Goal: Transaction & Acquisition: Purchase product/service

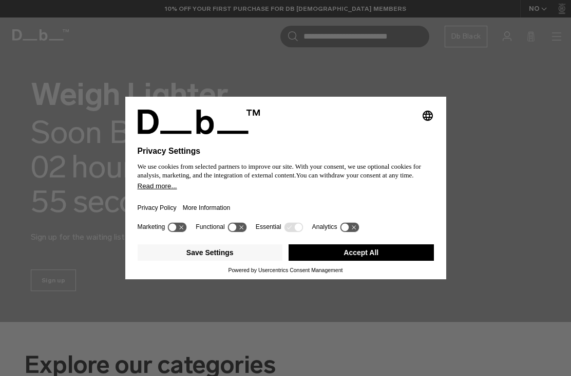
click at [403, 251] on button "Accept All" at bounding box center [361, 252] width 145 height 16
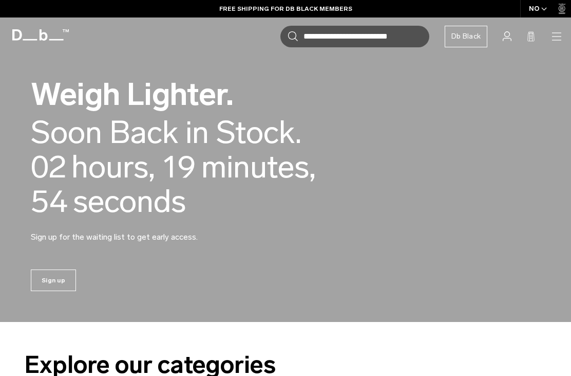
click at [403, 250] on div "Sign up" at bounding box center [285, 277] width 571 height 87
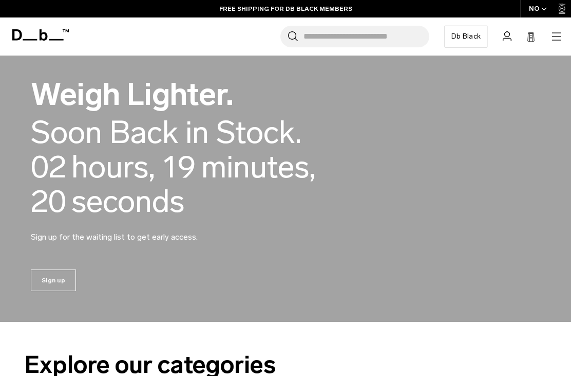
click at [561, 35] on icon "button" at bounding box center [557, 36] width 12 height 12
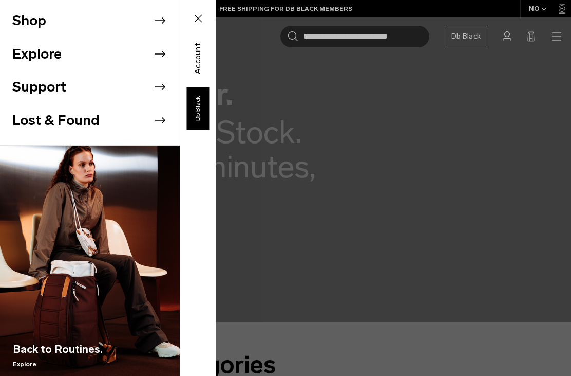
click at [43, 58] on li "Explore" at bounding box center [95, 54] width 167 height 33
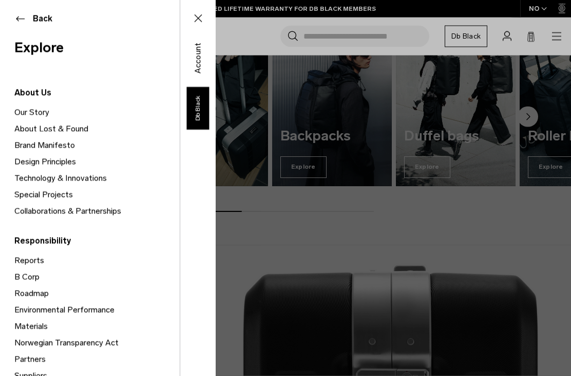
scroll to position [376, 0]
click at [23, 23] on button "Back" at bounding box center [89, 19] width 151 height 12
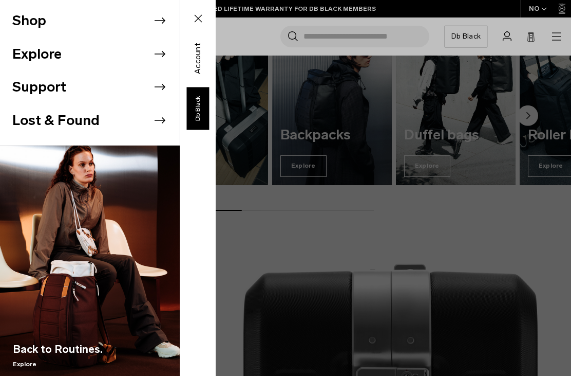
click at [216, 195] on div "Shop Explore Support Lost & Found" at bounding box center [108, 188] width 216 height 376
click at [41, 30] on li "Shop" at bounding box center [95, 20] width 167 height 33
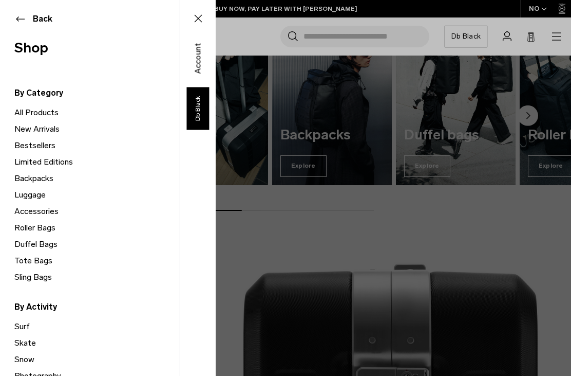
click at [39, 152] on link "Bestsellers" at bounding box center [96, 145] width 165 height 16
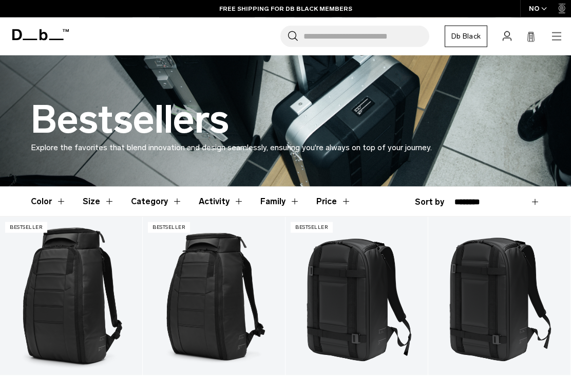
scroll to position [148, 0]
click at [155, 198] on button "Category" at bounding box center [156, 201] width 51 height 30
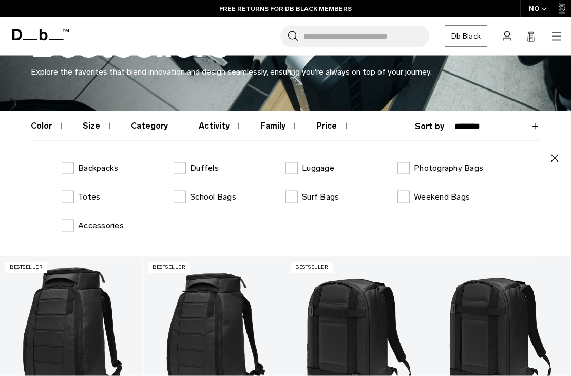
scroll to position [224, 0]
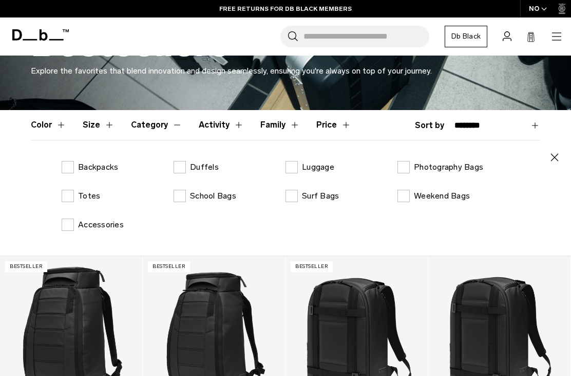
click at [181, 169] on label "Duffels" at bounding box center [196, 167] width 45 height 12
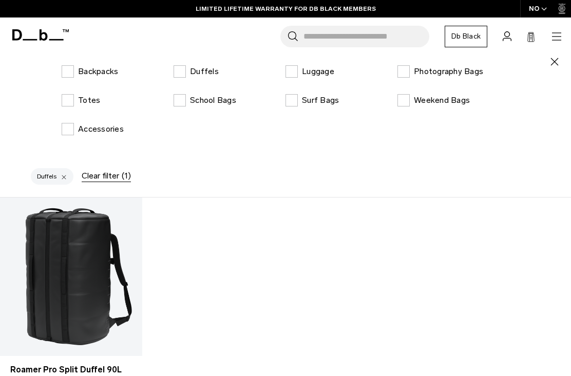
scroll to position [319, 0]
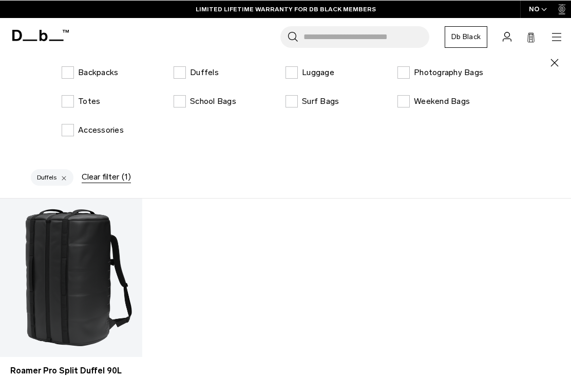
click at [113, 195] on div "Duffels Clear filter (1)" at bounding box center [285, 178] width 571 height 37
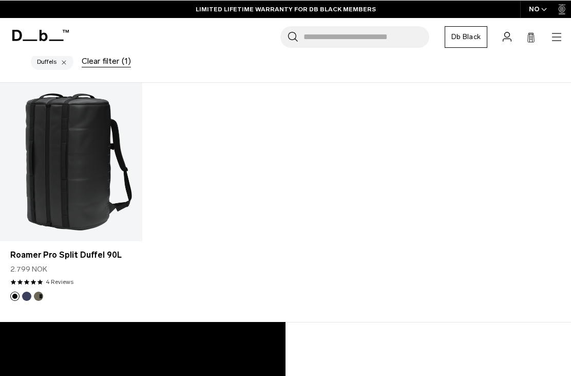
scroll to position [319, 0]
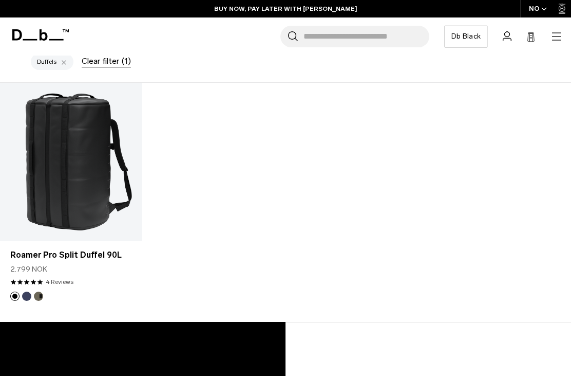
click at [102, 63] on div "Clear filter (1)" at bounding box center [106, 61] width 49 height 12
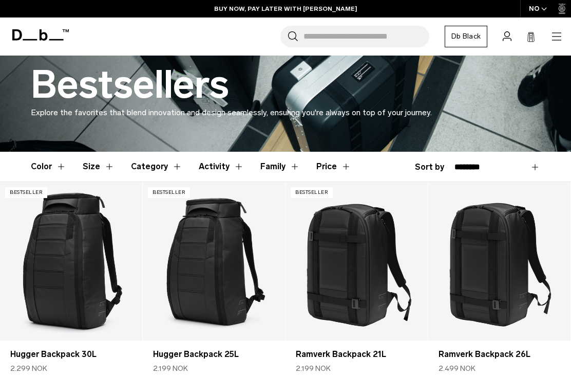
scroll to position [176, 0]
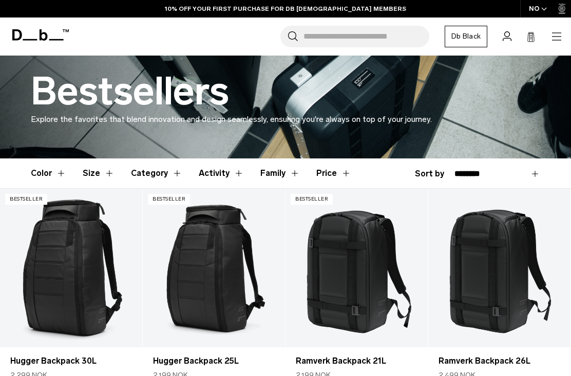
click at [282, 177] on button "Family" at bounding box center [280, 173] width 40 height 30
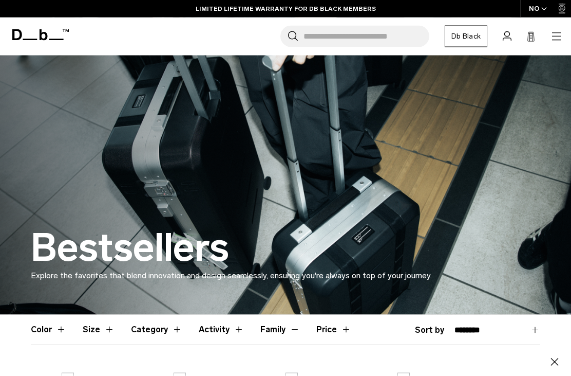
scroll to position [0, 0]
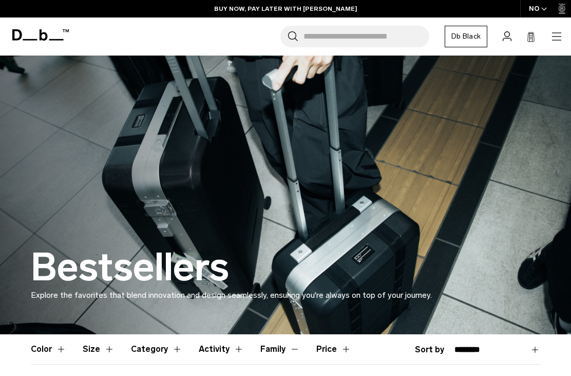
click at [561, 36] on icon "button" at bounding box center [556, 36] width 9 height 1
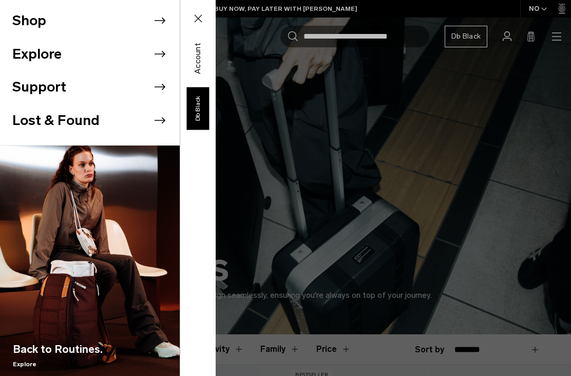
click at [33, 24] on li "Shop" at bounding box center [95, 20] width 167 height 33
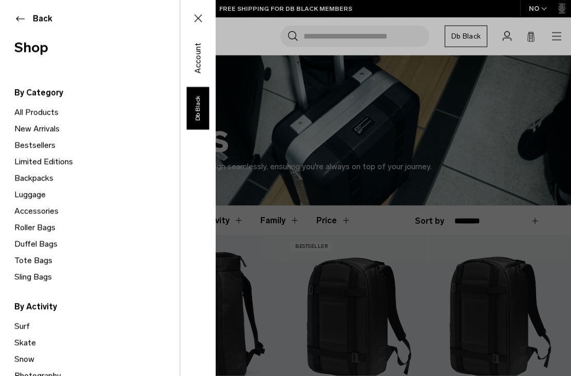
scroll to position [129, 0]
click at [42, 114] on link "All Products" at bounding box center [96, 112] width 165 height 16
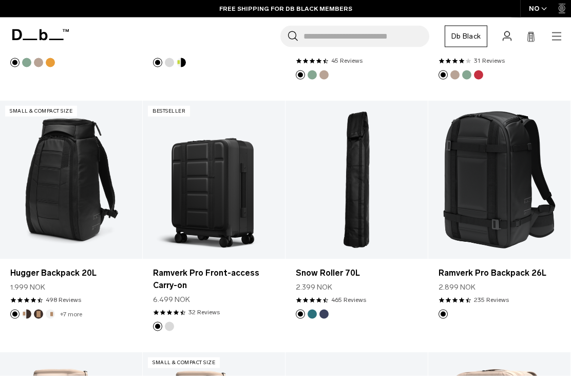
scroll to position [2347, 0]
